Goal: Task Accomplishment & Management: Manage account settings

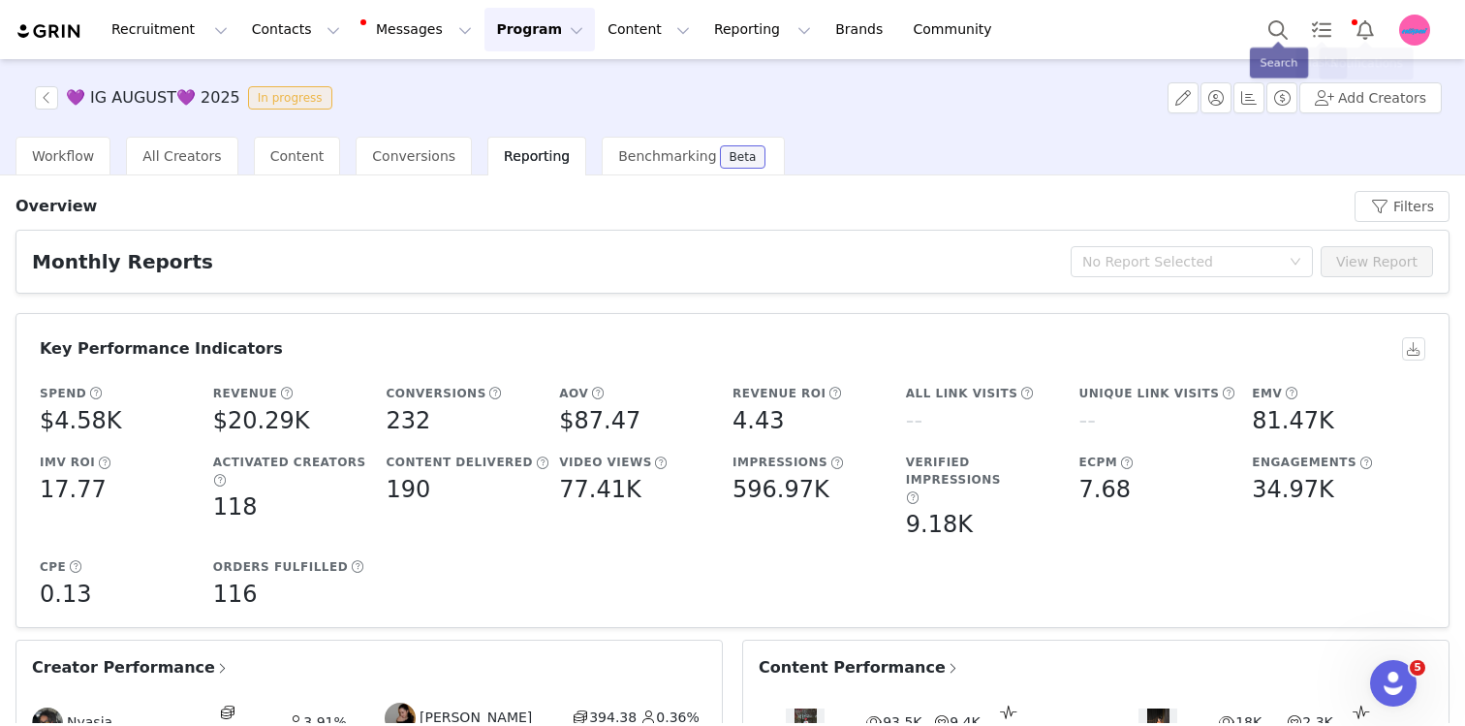
click at [1416, 52] on div "Recruitment Recruitment Creator Search Curated Lists Landing Pages Web Extensio…" at bounding box center [732, 29] width 1465 height 59
click at [1416, 29] on img "Profile" at bounding box center [1414, 30] width 31 height 31
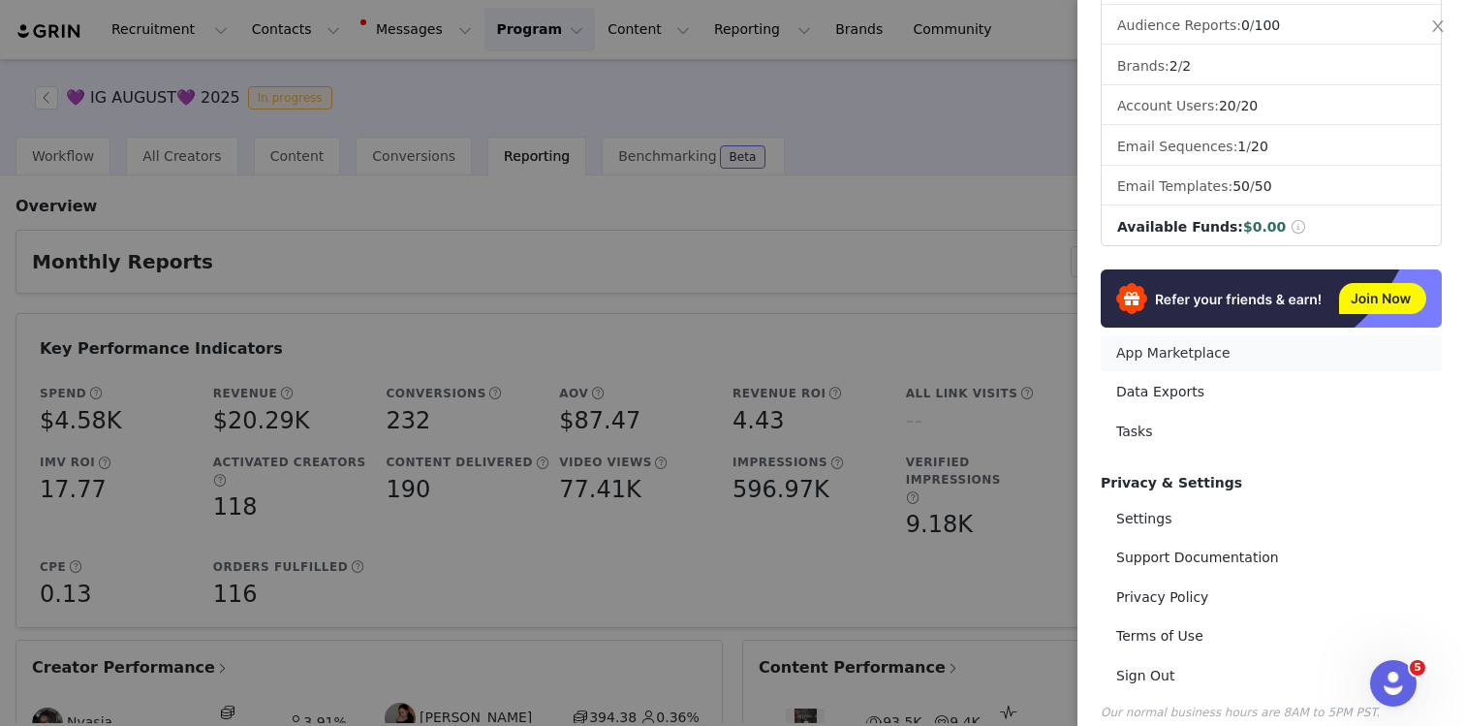
scroll to position [256, 0]
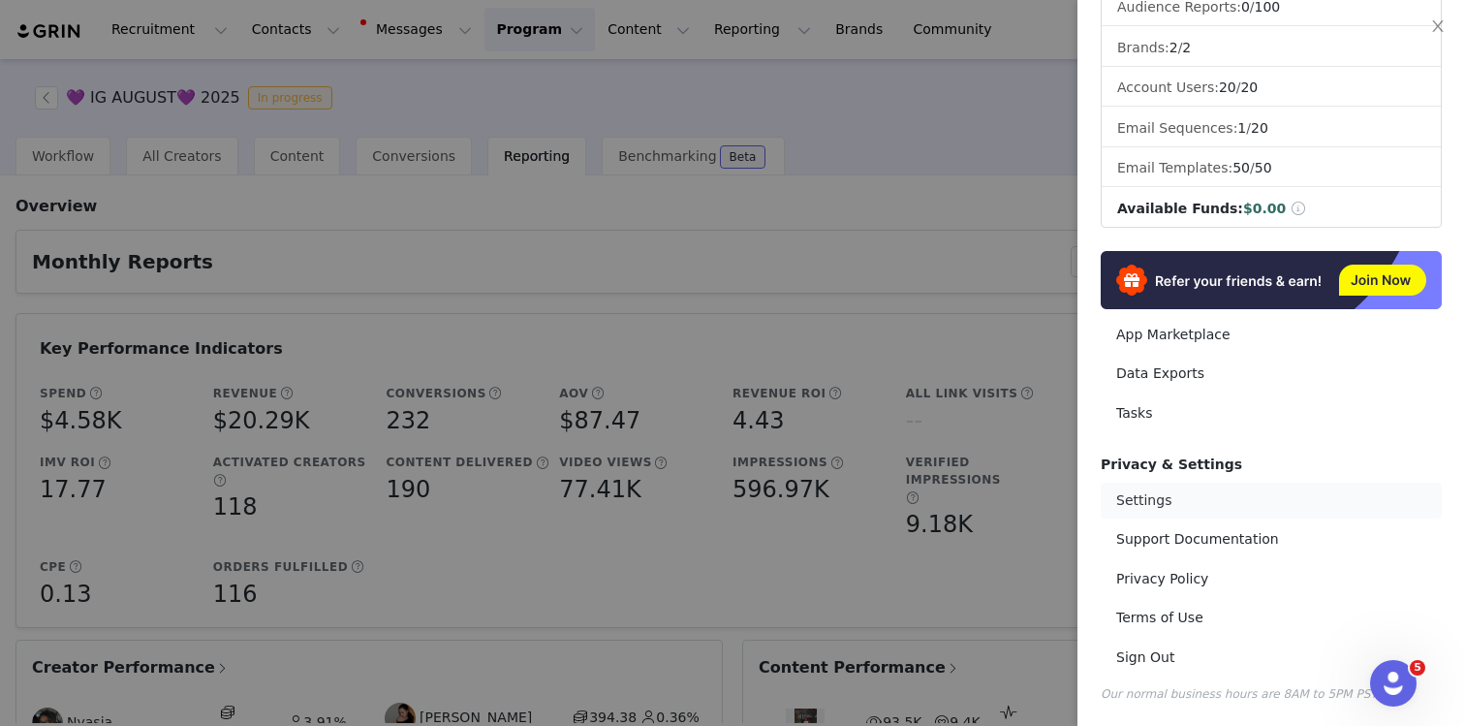
click at [1248, 511] on link "Settings" at bounding box center [1271, 500] width 341 height 36
select select "[GEOGRAPHIC_DATA]/[GEOGRAPHIC_DATA]"
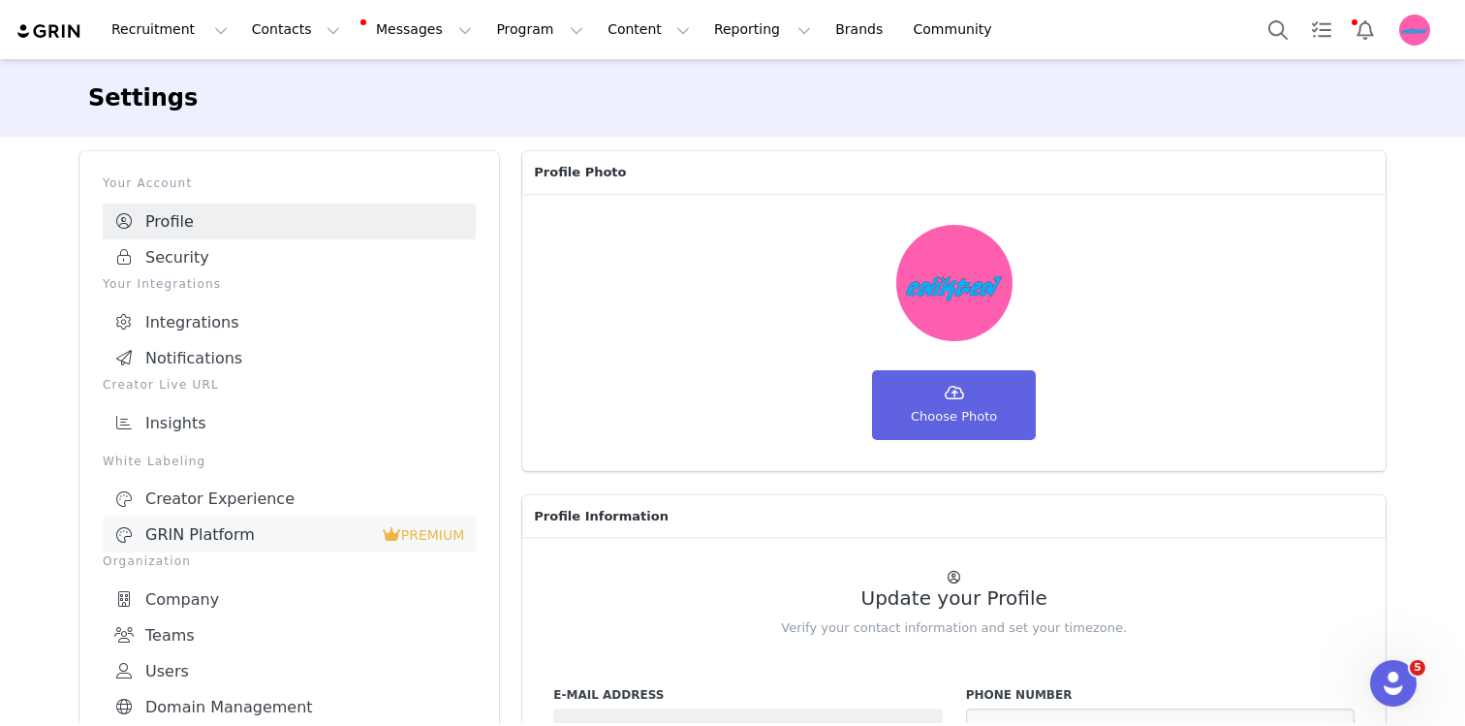
scroll to position [54, 0]
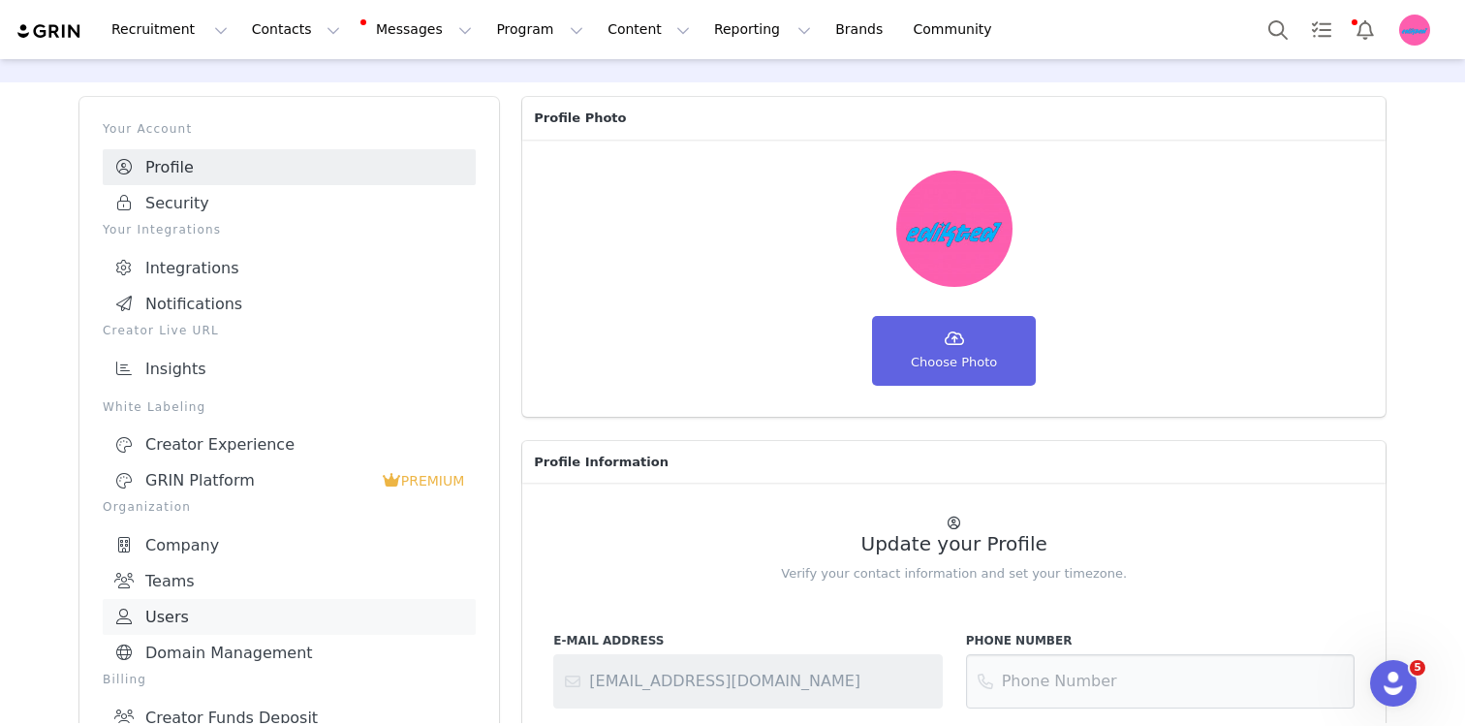
click at [270, 599] on link "Users" at bounding box center [289, 617] width 373 height 36
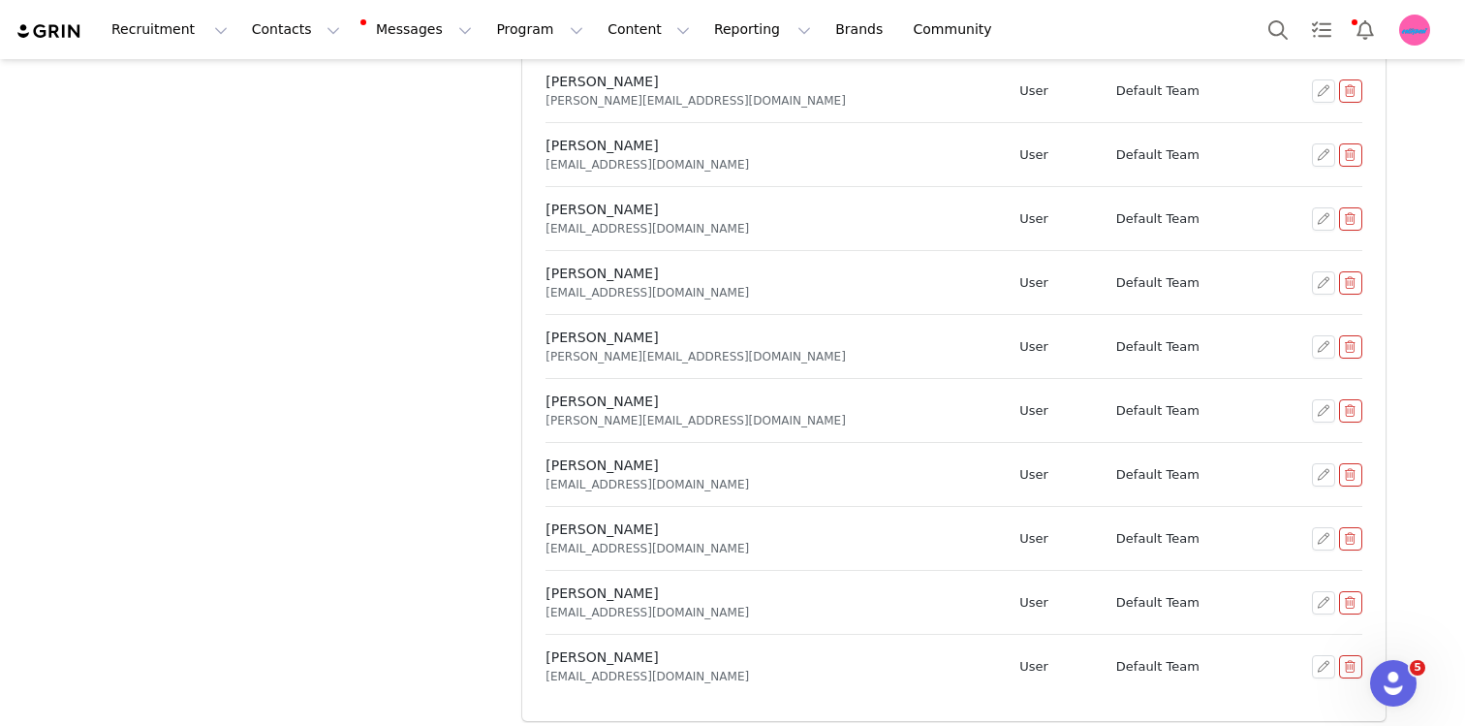
scroll to position [878, 0]
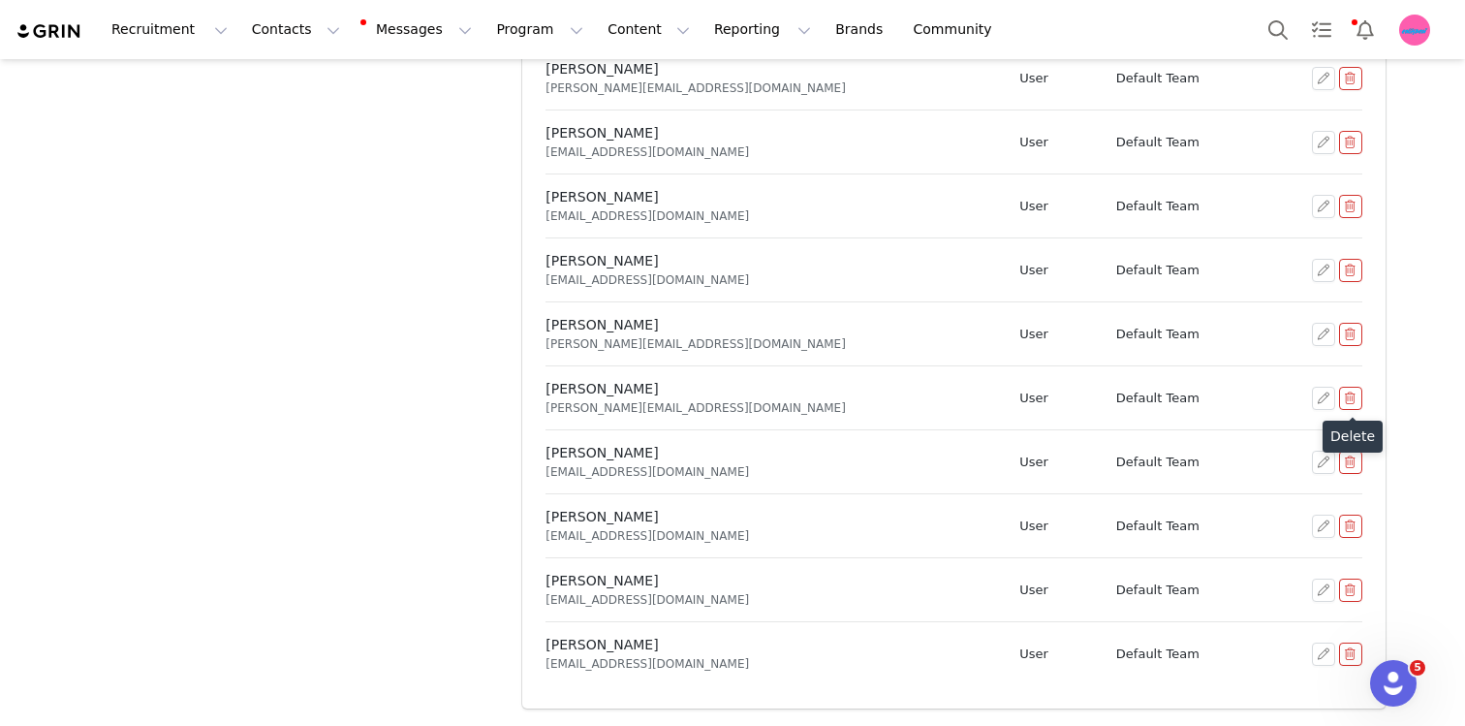
click at [1352, 389] on button "button" at bounding box center [1350, 398] width 23 height 23
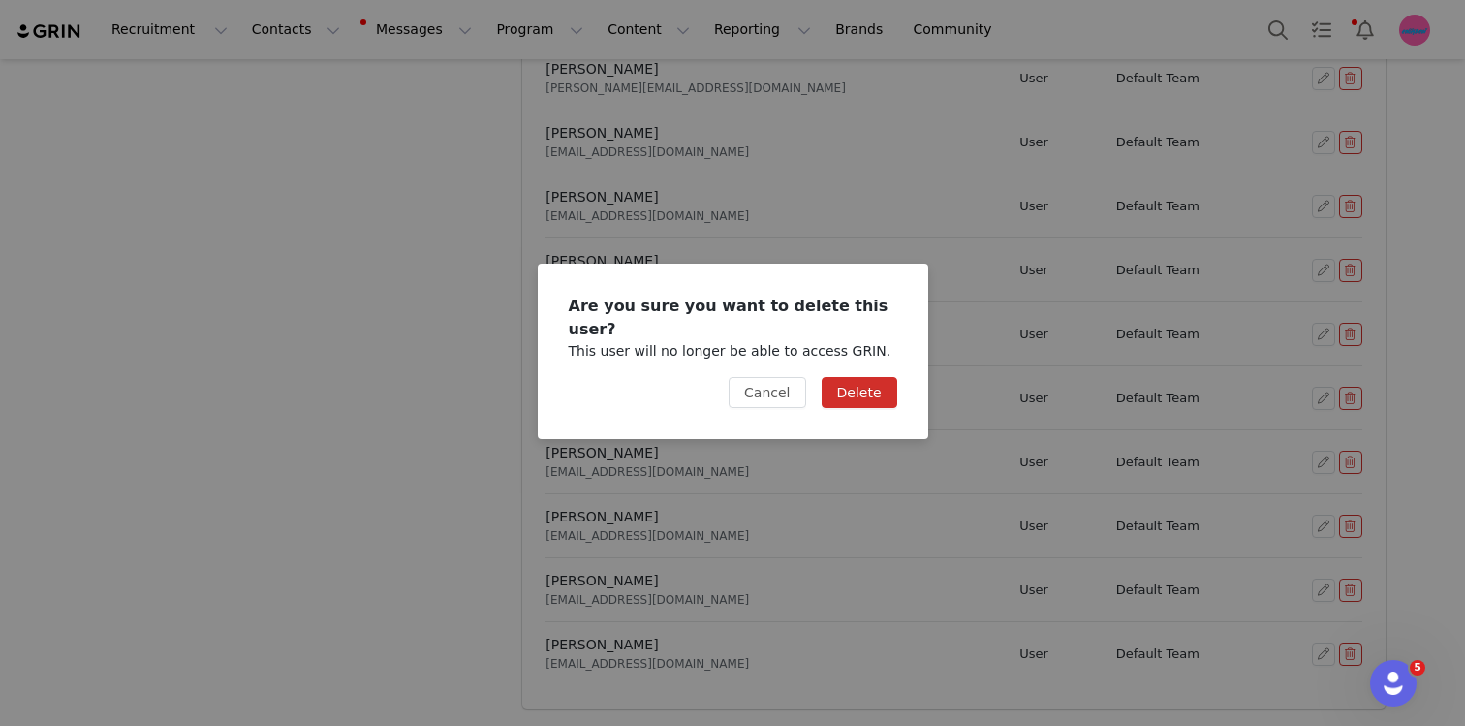
click at [863, 386] on button "Delete" at bounding box center [860, 392] width 76 height 31
click at [861, 380] on button "Delete" at bounding box center [860, 392] width 76 height 31
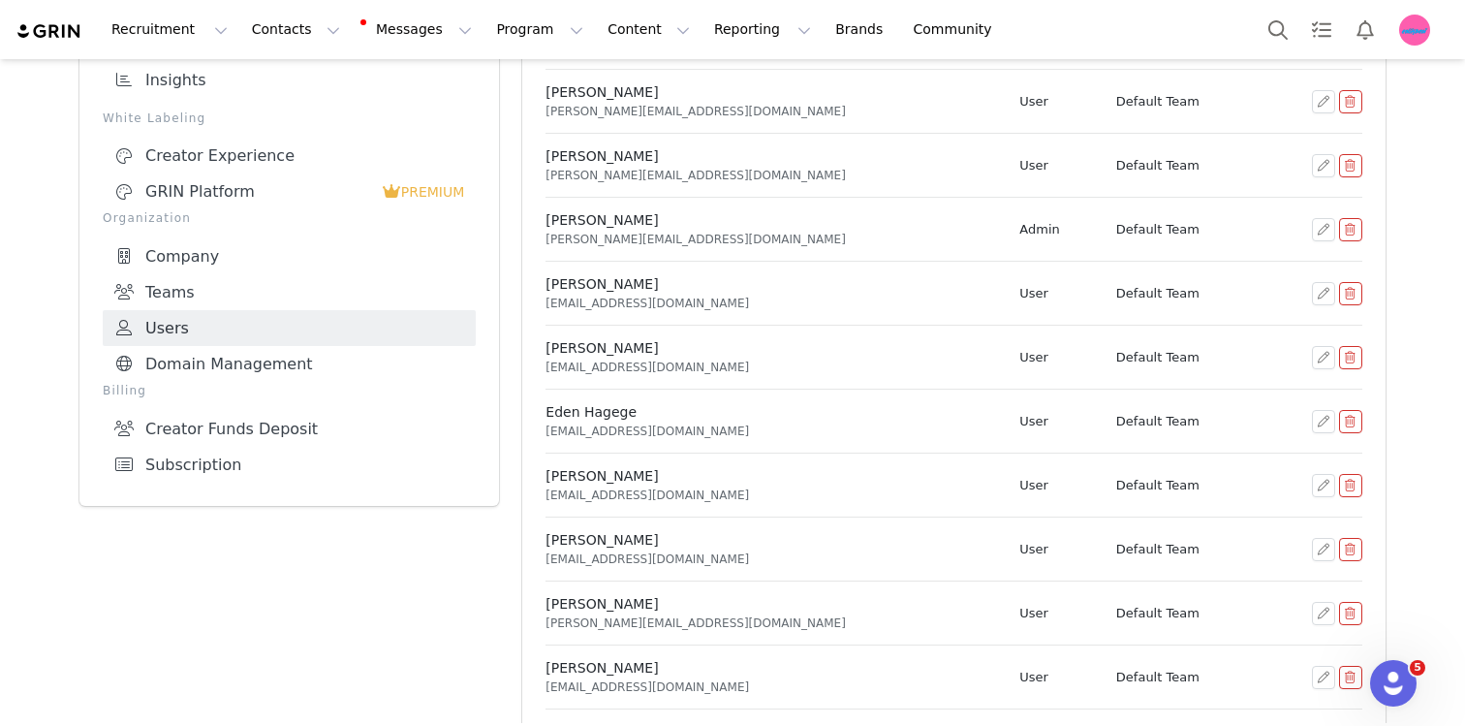
scroll to position [878, 0]
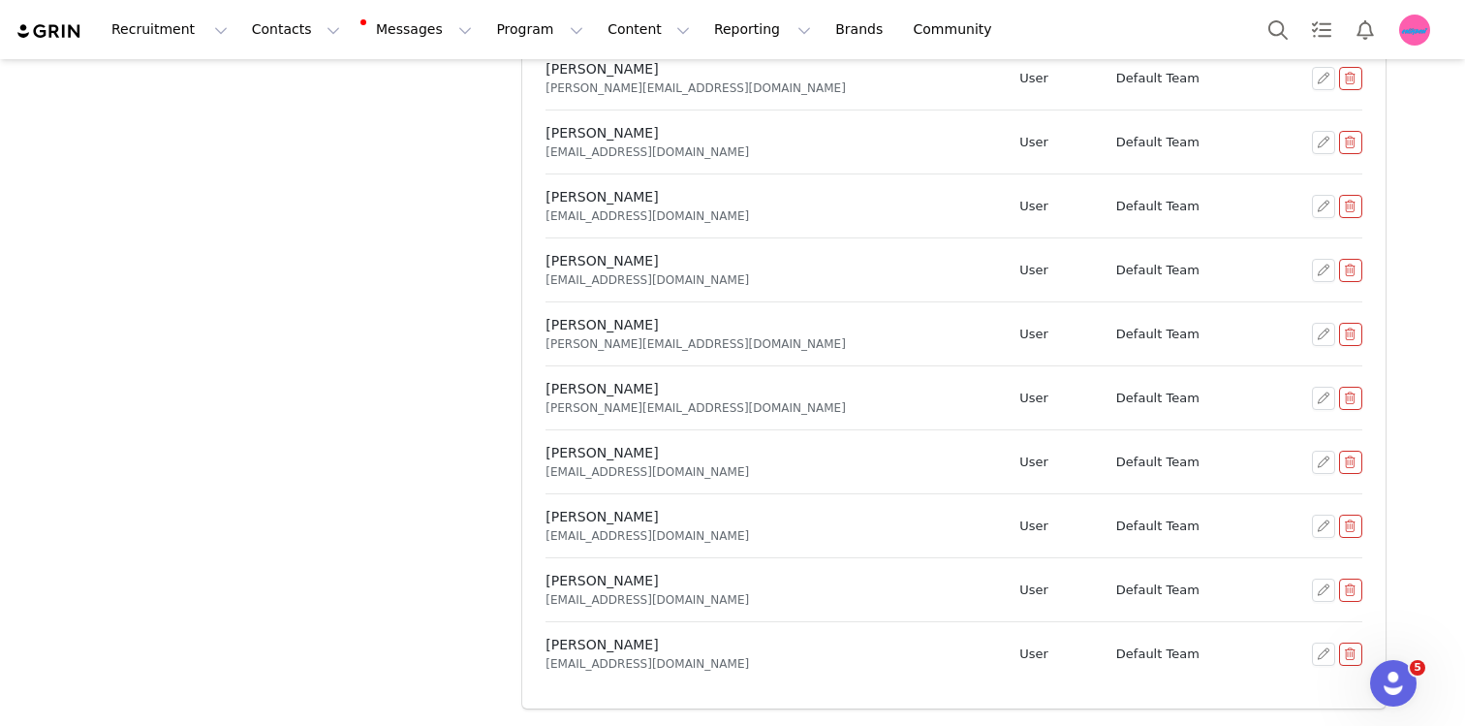
click at [1347, 400] on button "button" at bounding box center [1350, 398] width 23 height 23
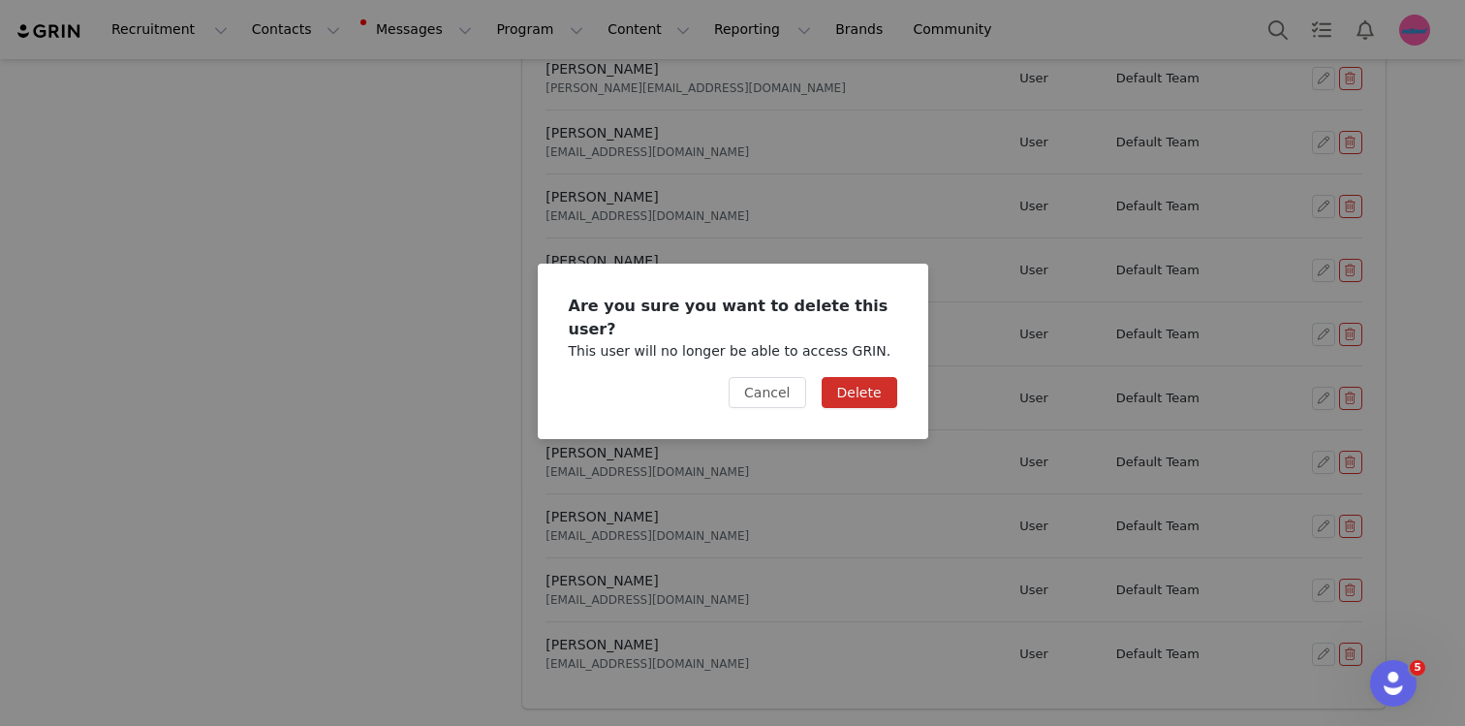
click at [855, 377] on button "Delete" at bounding box center [860, 392] width 76 height 31
click at [859, 392] on button "Delete" at bounding box center [860, 392] width 76 height 31
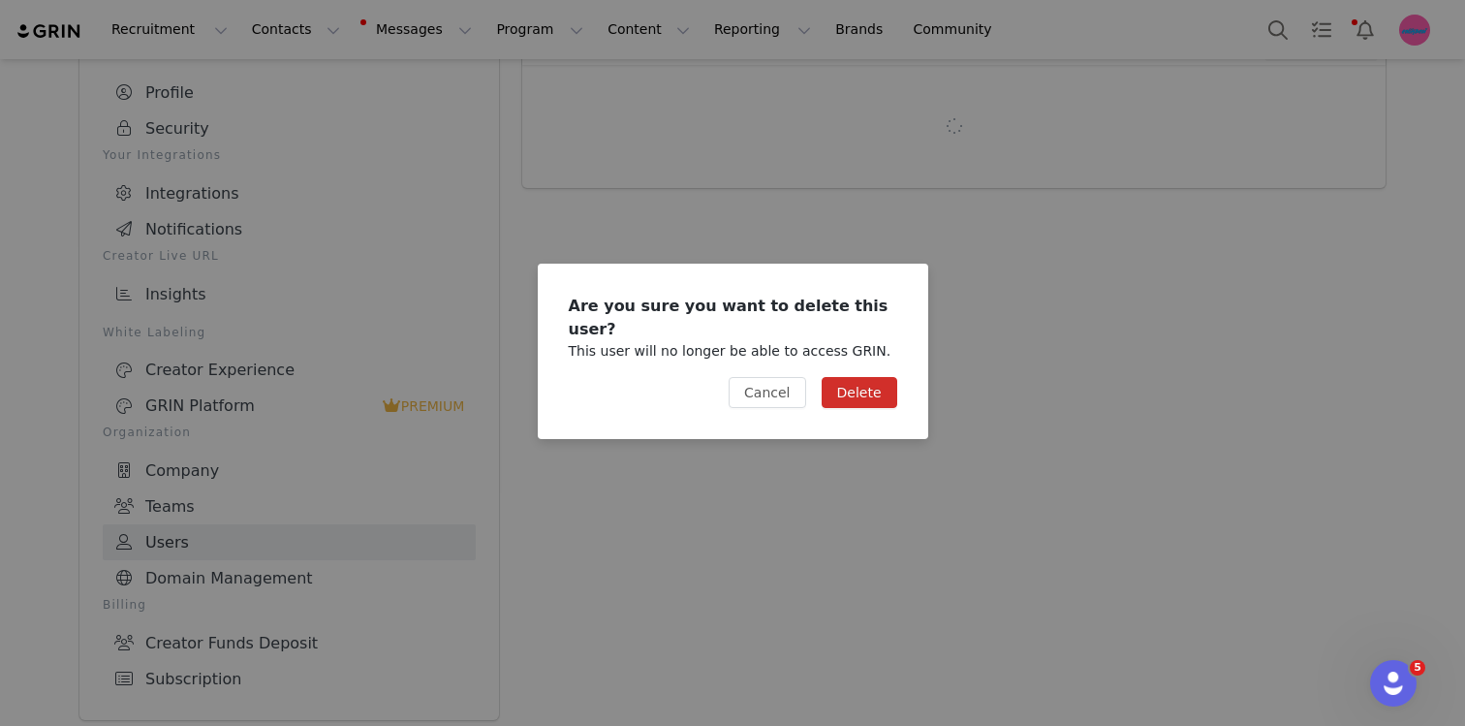
scroll to position [814, 0]
